Goal: Information Seeking & Learning: Learn about a topic

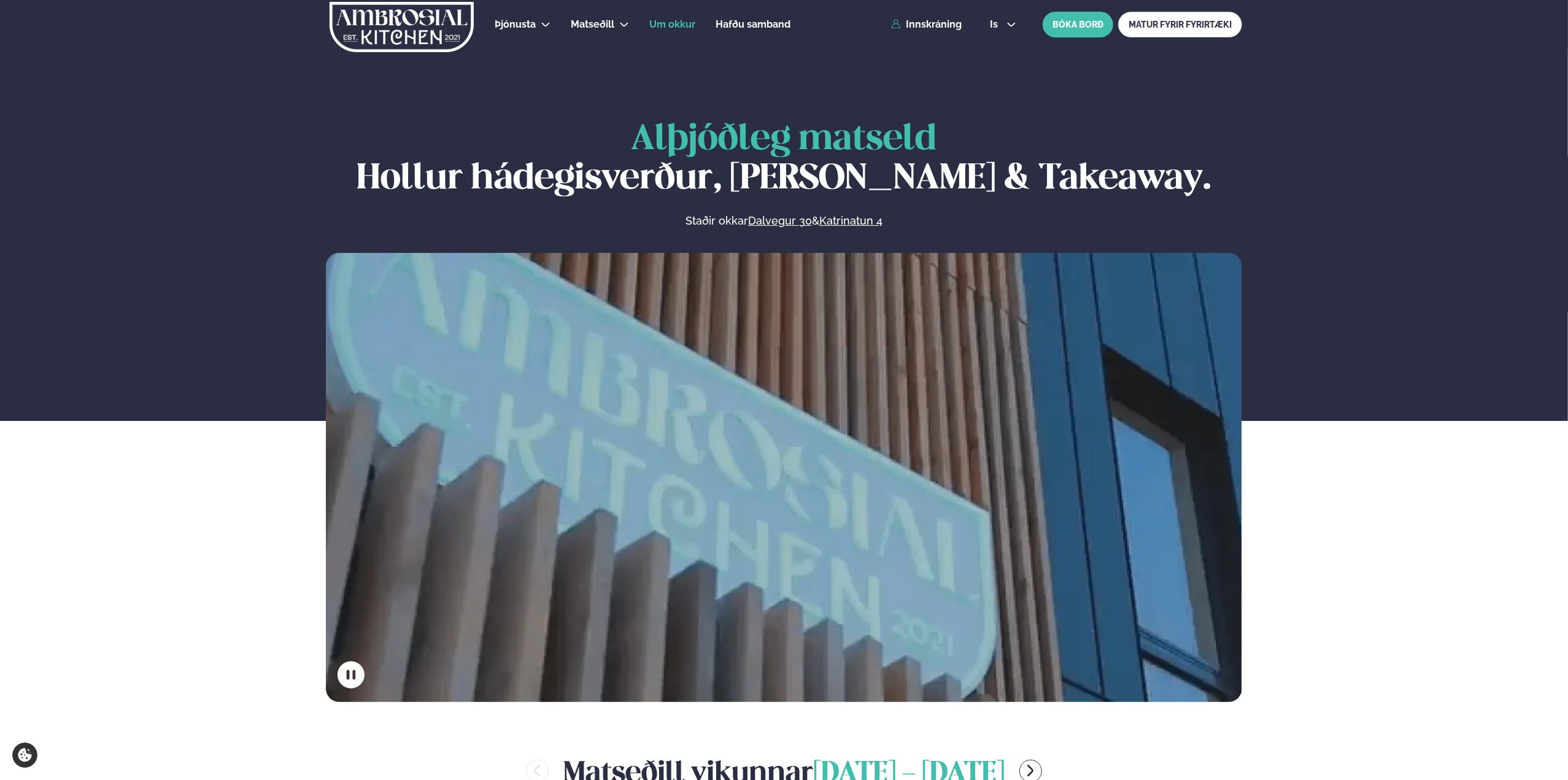
click at [658, 20] on span "Um okkur" at bounding box center [672, 24] width 46 height 12
click at [665, 27] on span "Um okkur" at bounding box center [672, 24] width 46 height 12
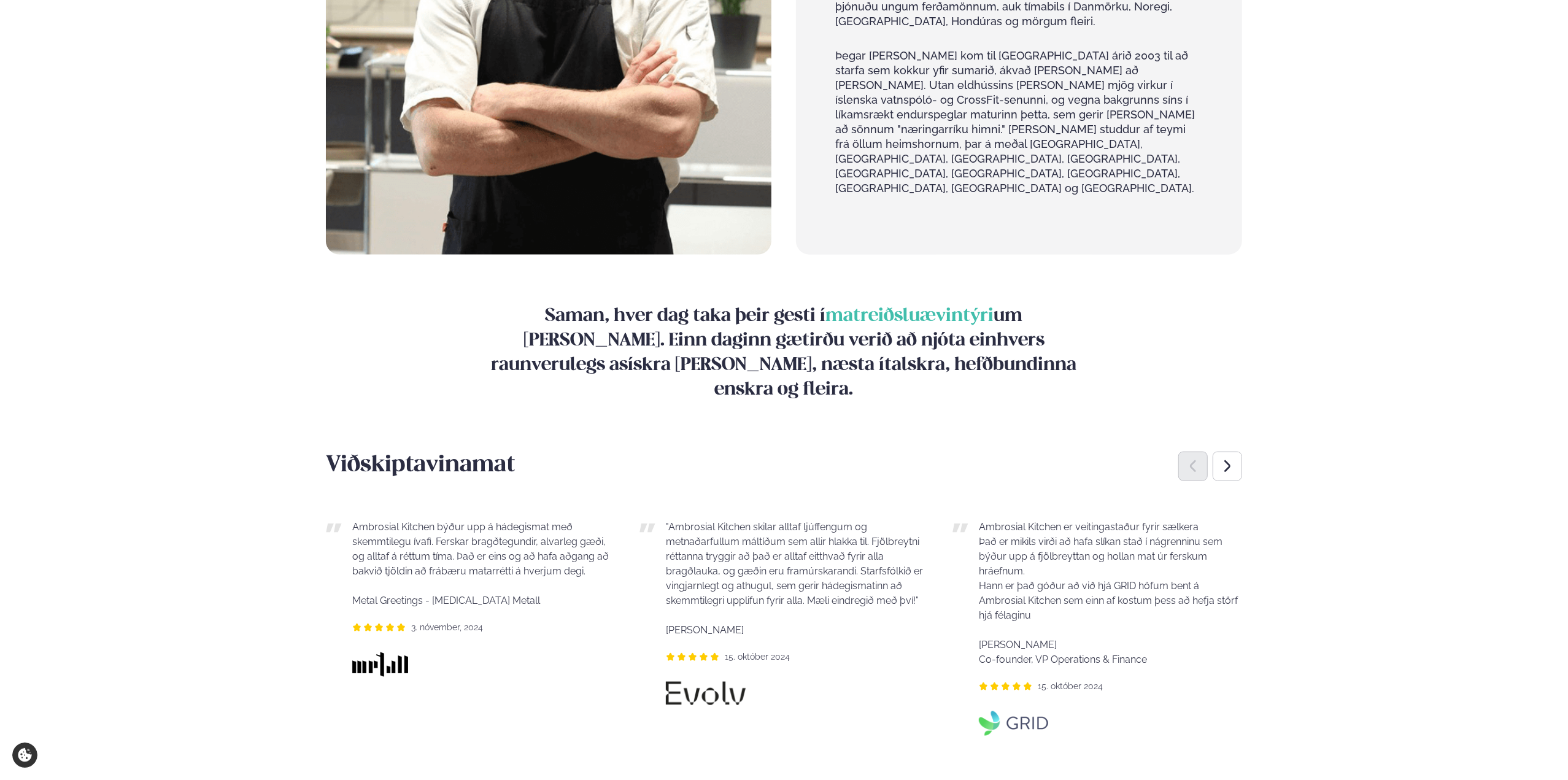
scroll to position [1166, 0]
